Goal: Task Accomplishment & Management: Complete application form

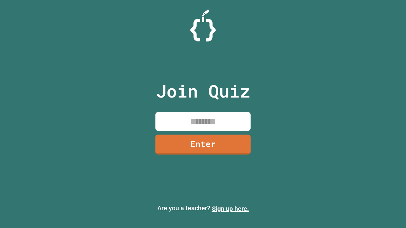
click at [230, 209] on link "Sign up here." at bounding box center [230, 209] width 37 height 8
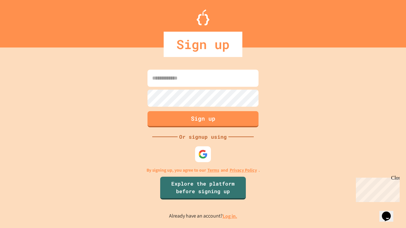
click at [230, 216] on link "Log in." at bounding box center [230, 216] width 15 height 7
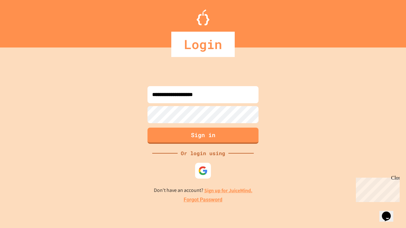
type input "**********"
